Goal: Use online tool/utility: Utilize a website feature to perform a specific function

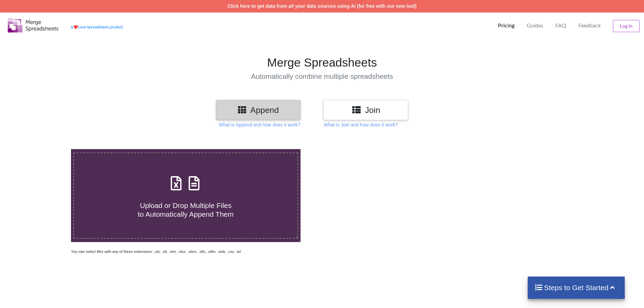
click at [189, 182] on icon at bounding box center [194, 180] width 17 height 14
click at [46, 149] on input "Upload or Drop Multiple Files to Automatically Append Them" at bounding box center [46, 149] width 0 height 0
type input "C:\fakepath\earn_more_report (41).xlsx"
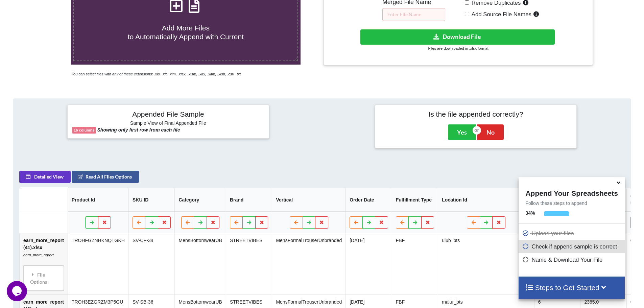
scroll to position [174, 0]
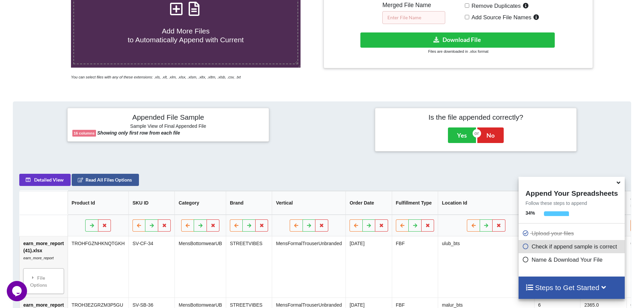
click at [403, 19] on input "text" at bounding box center [413, 17] width 63 height 13
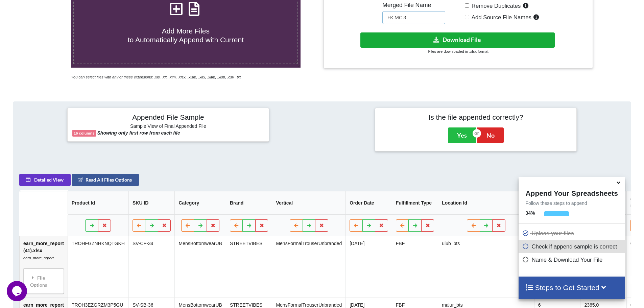
type input "FK MC 3"
click at [465, 39] on button "Download File" at bounding box center [457, 39] width 194 height 15
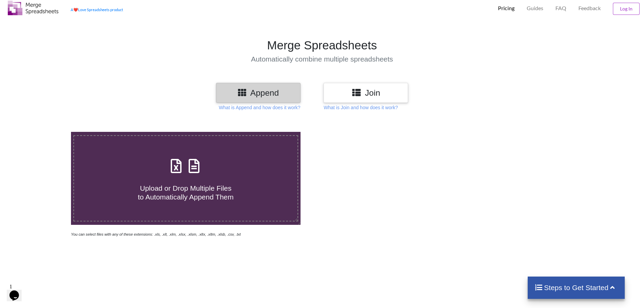
scroll to position [5, 0]
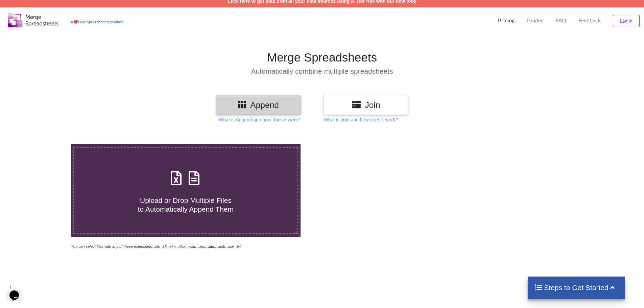
click at [180, 180] on icon at bounding box center [176, 175] width 17 height 14
click at [46, 144] on input "Upload or Drop Multiple Files to Automatically Append Them" at bounding box center [46, 144] width 0 height 0
type input "C:\fakepath\earn_more_report (43).xlsx"
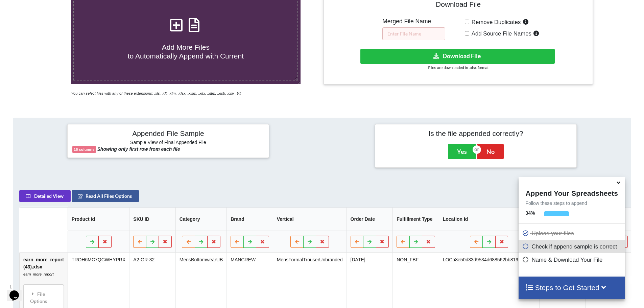
scroll to position [141, 0]
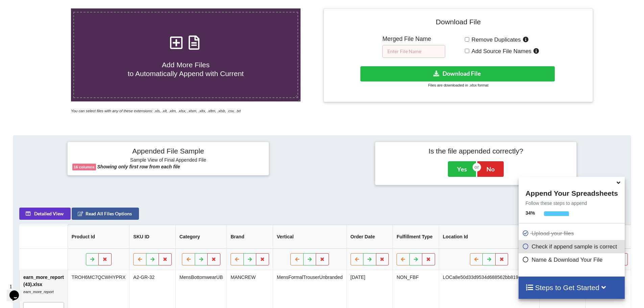
click at [408, 56] on input "text" at bounding box center [413, 51] width 63 height 13
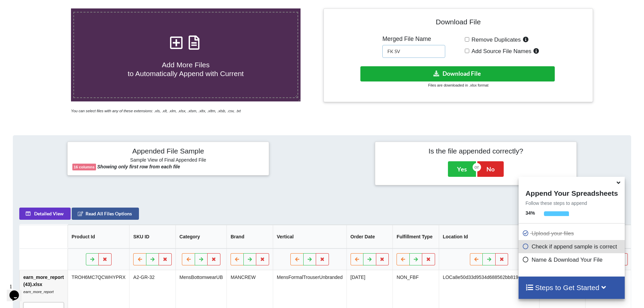
type input "FK SV"
click at [454, 74] on button "Download File" at bounding box center [457, 73] width 194 height 15
